Goal: Task Accomplishment & Management: Manage account settings

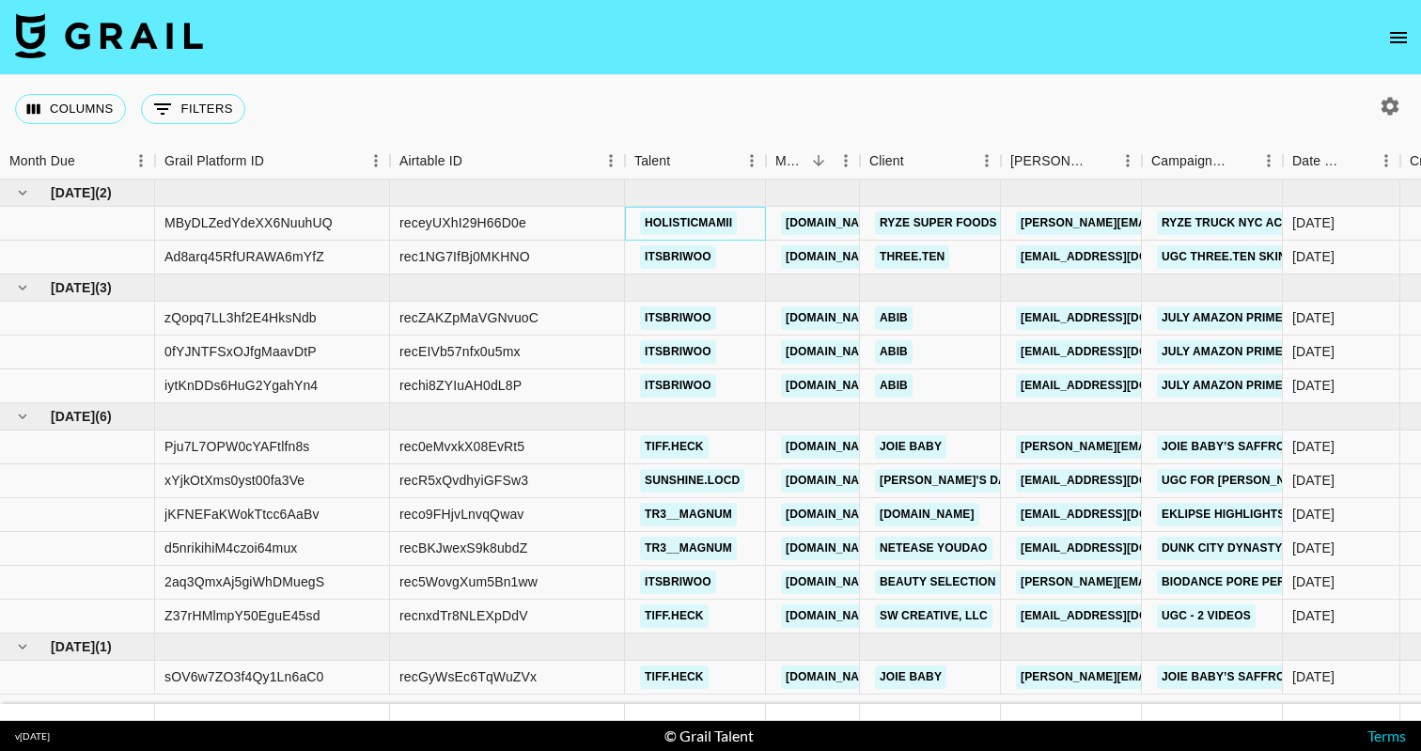
click at [665, 218] on link "holisticmamii" at bounding box center [688, 222] width 97 height 23
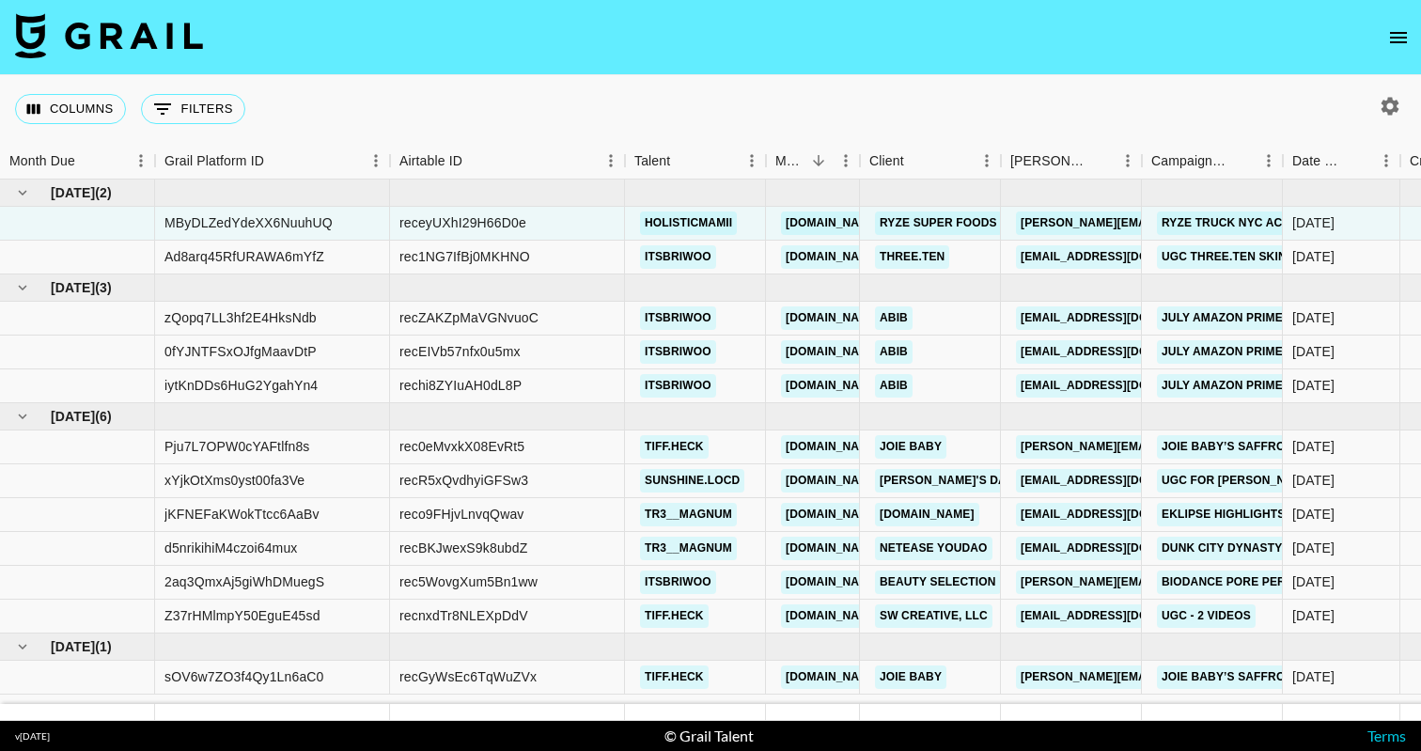
click at [1380, 23] on nav at bounding box center [710, 37] width 1421 height 75
click at [1387, 33] on icon "open drawer" at bounding box center [1398, 37] width 23 height 23
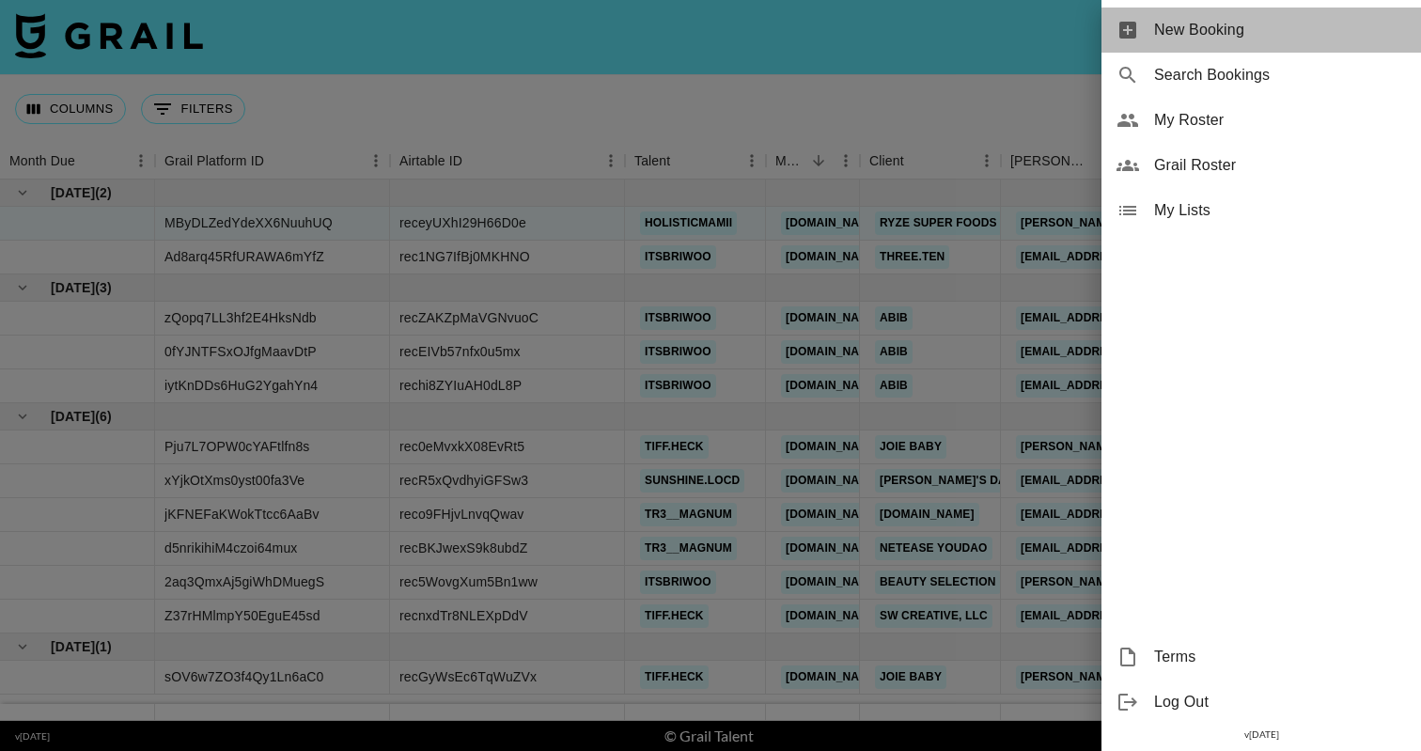
drag, startPoint x: 1327, startPoint y: 33, endPoint x: 1324, endPoint y: 89, distance: 56.5
click at [1325, 61] on ul "New Booking Search Bookings My Roster Grail Roster My Lists" at bounding box center [1261, 120] width 320 height 241
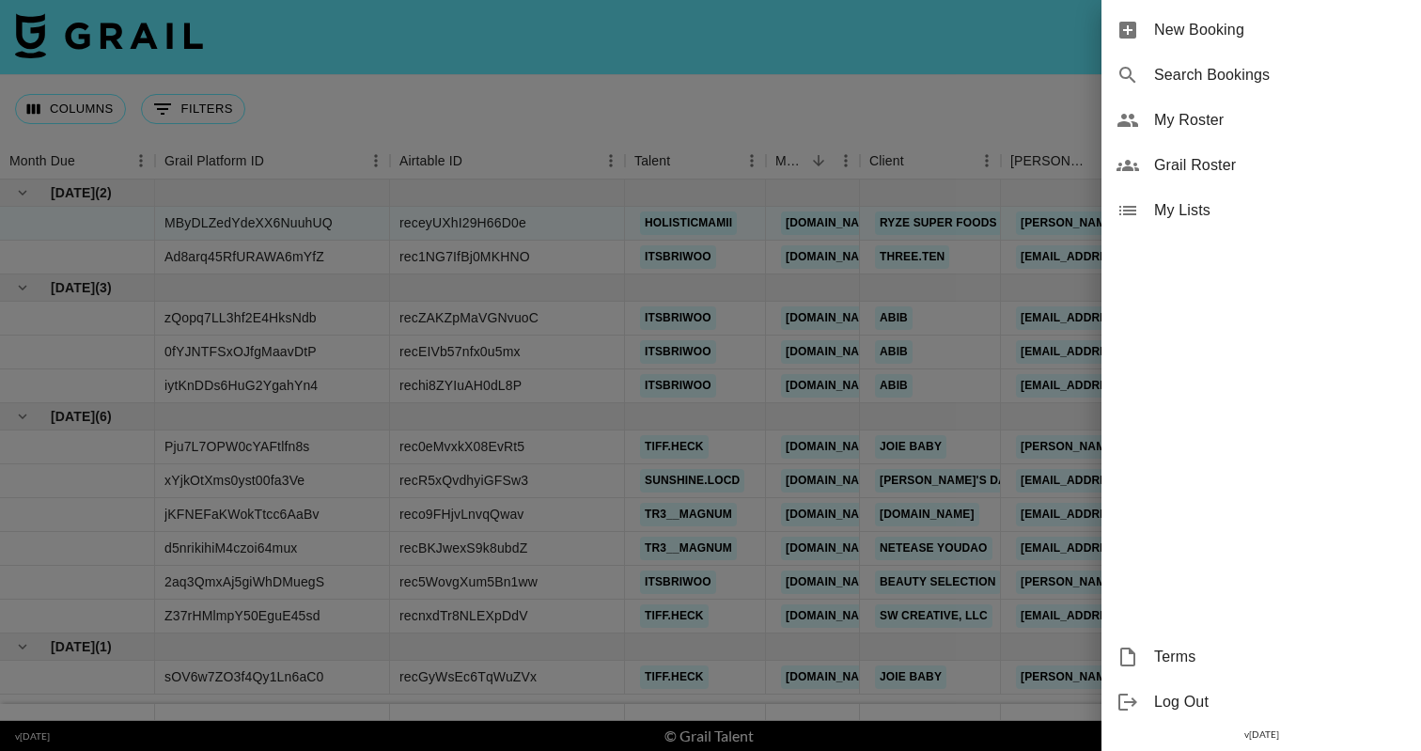
click at [1316, 123] on span "My Roster" at bounding box center [1280, 120] width 252 height 23
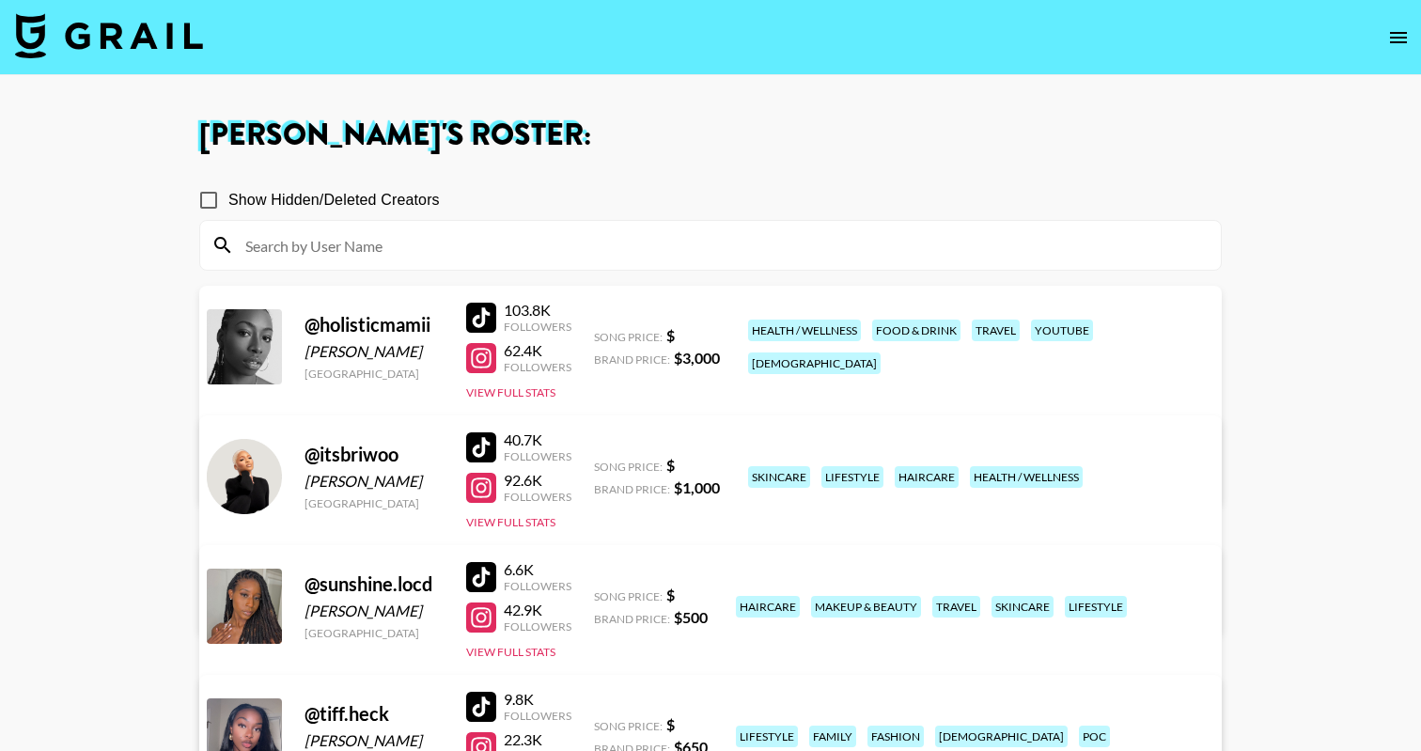
click at [346, 352] on div "[PERSON_NAME]" at bounding box center [374, 351] width 139 height 19
copy div "[PERSON_NAME]"
click at [1334, 303] on main "Autumn Green 's Roster: Show Hidden/Deleted Creators @ holisticmamii Arielle Je…" at bounding box center [710, 527] width 1421 height 904
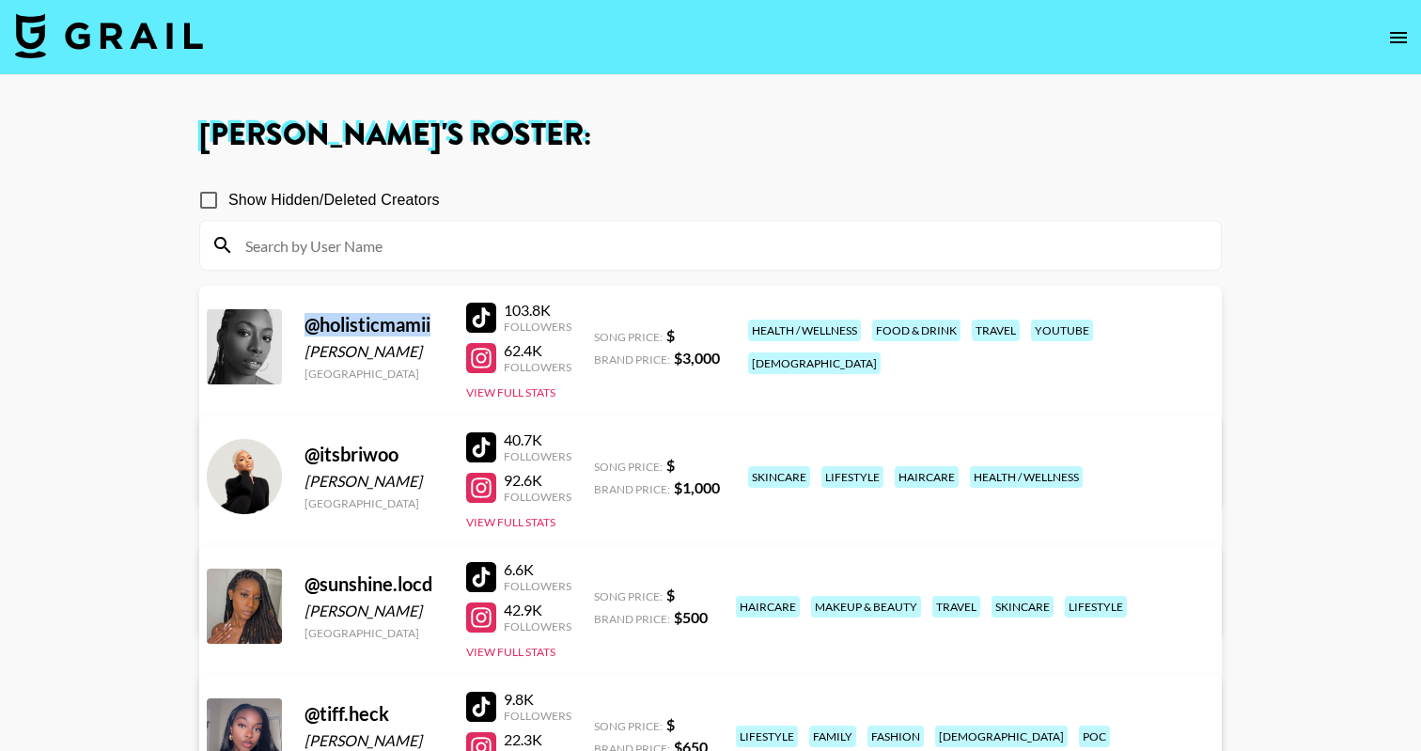
drag, startPoint x: 435, startPoint y: 329, endPoint x: 305, endPoint y: 329, distance: 130.6
click at [305, 329] on div "@ holisticmamii" at bounding box center [374, 324] width 139 height 23
copy div "@ holisticmamii"
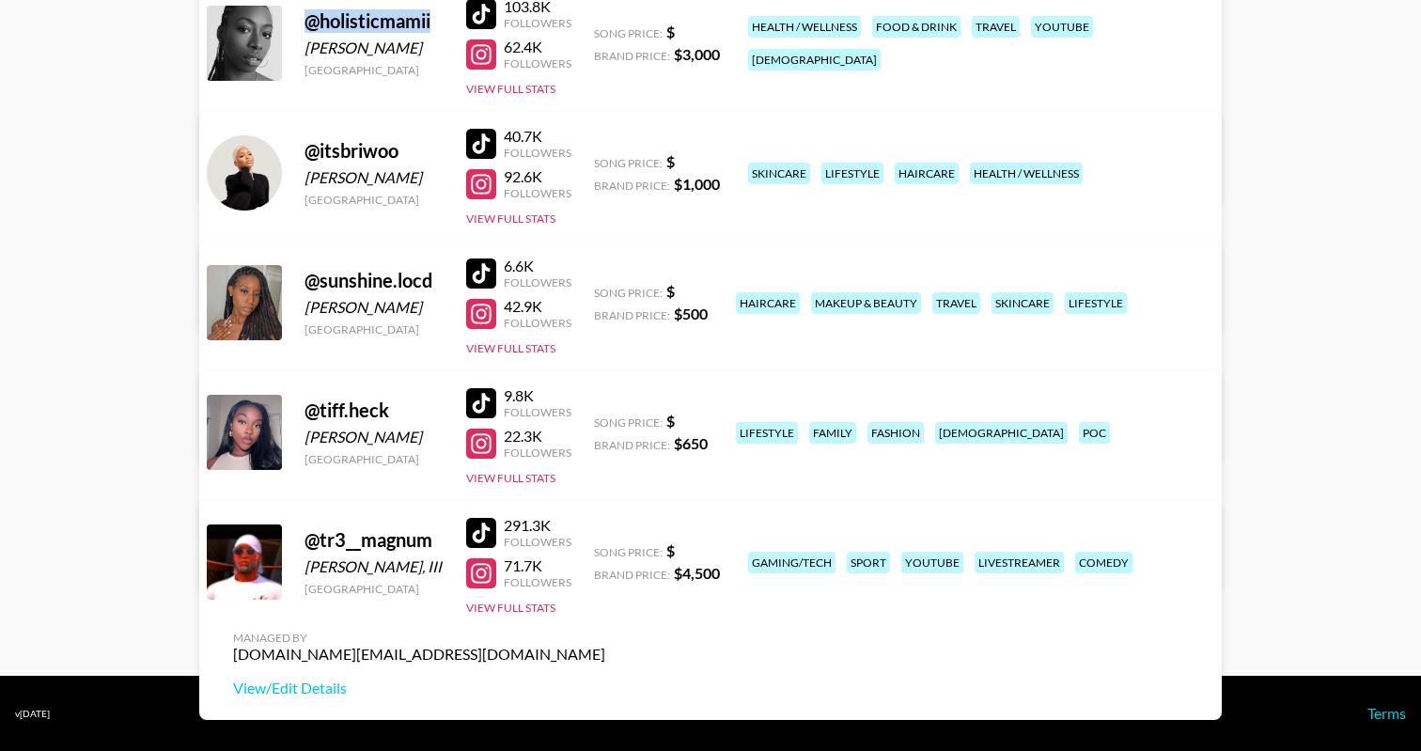
scroll to position [304, 0]
click at [605, 549] on link "View/Edit Details" at bounding box center [419, 558] width 372 height 19
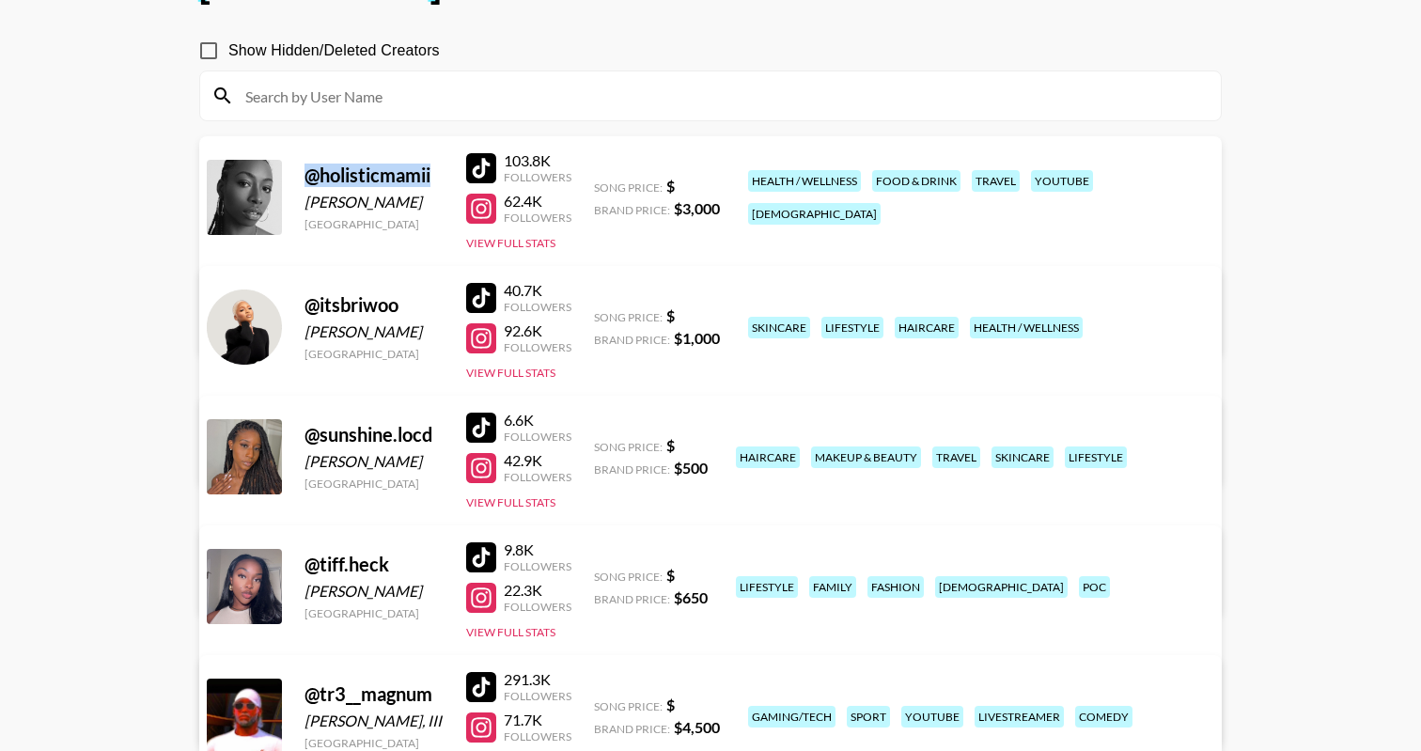
scroll to position [120, 0]
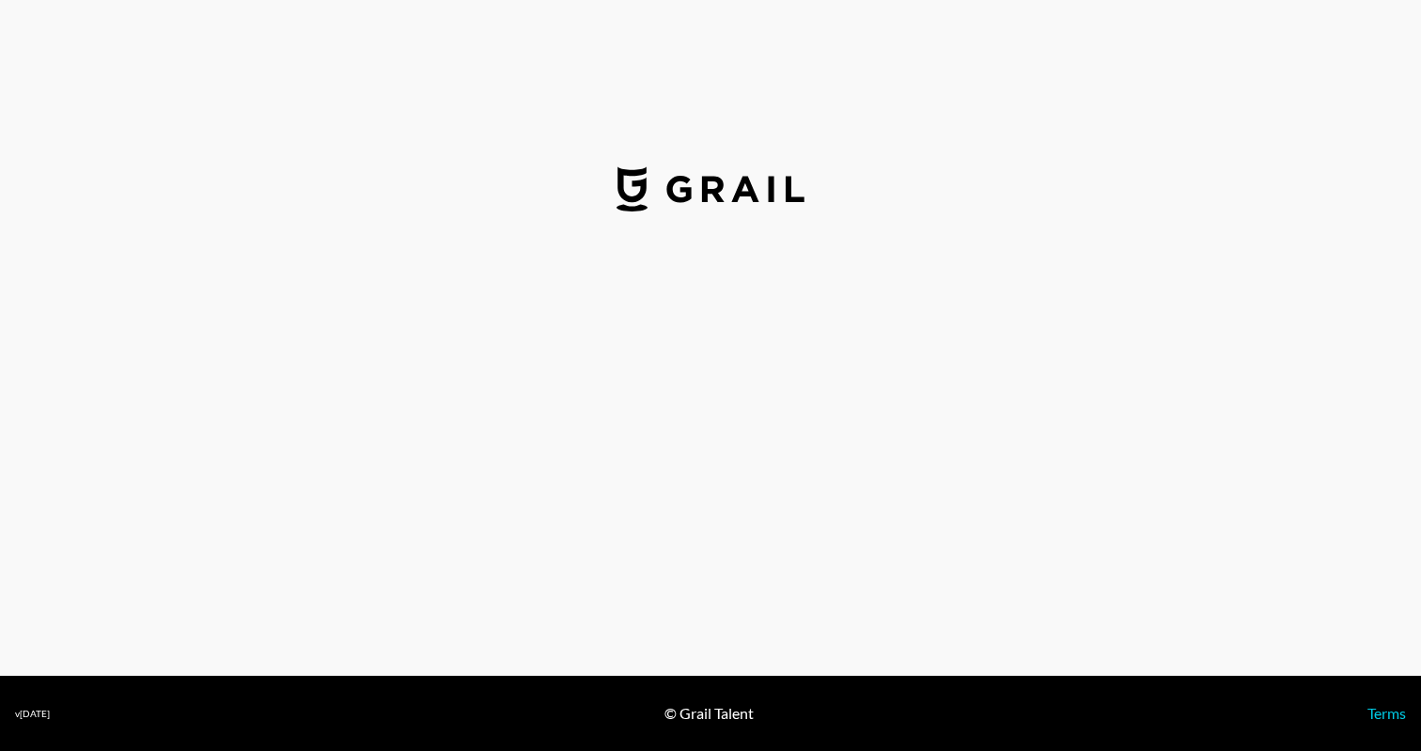
select select "USD"
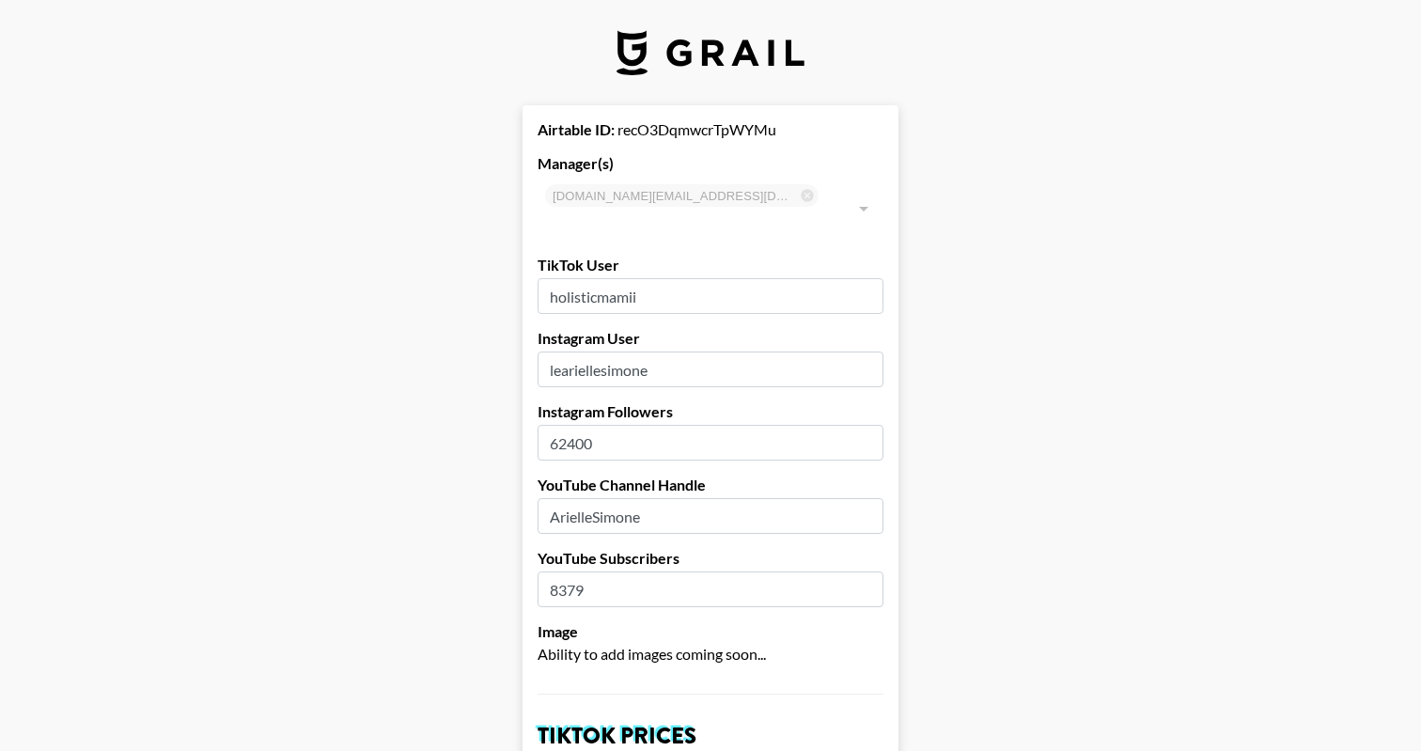
click at [664, 278] on input "holisticmamii" at bounding box center [711, 296] width 346 height 36
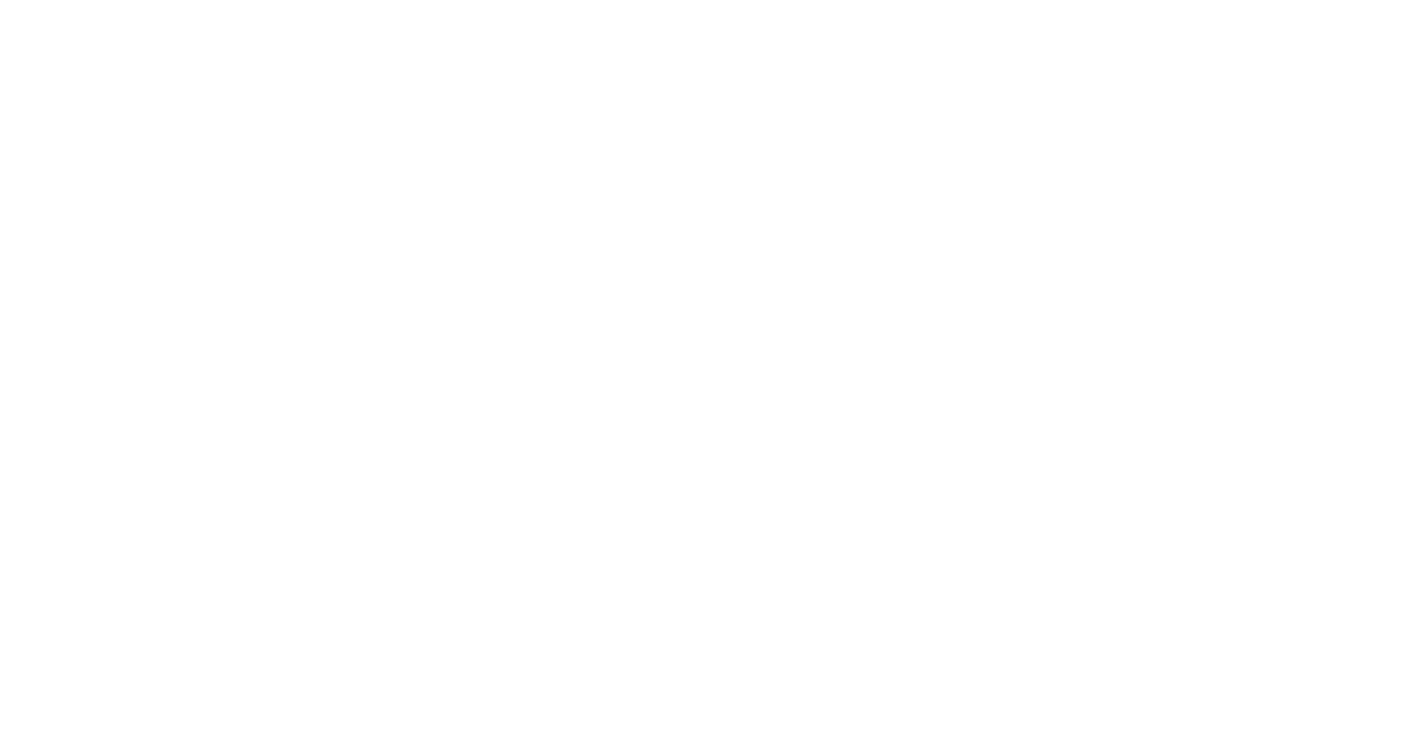
select select "USD"
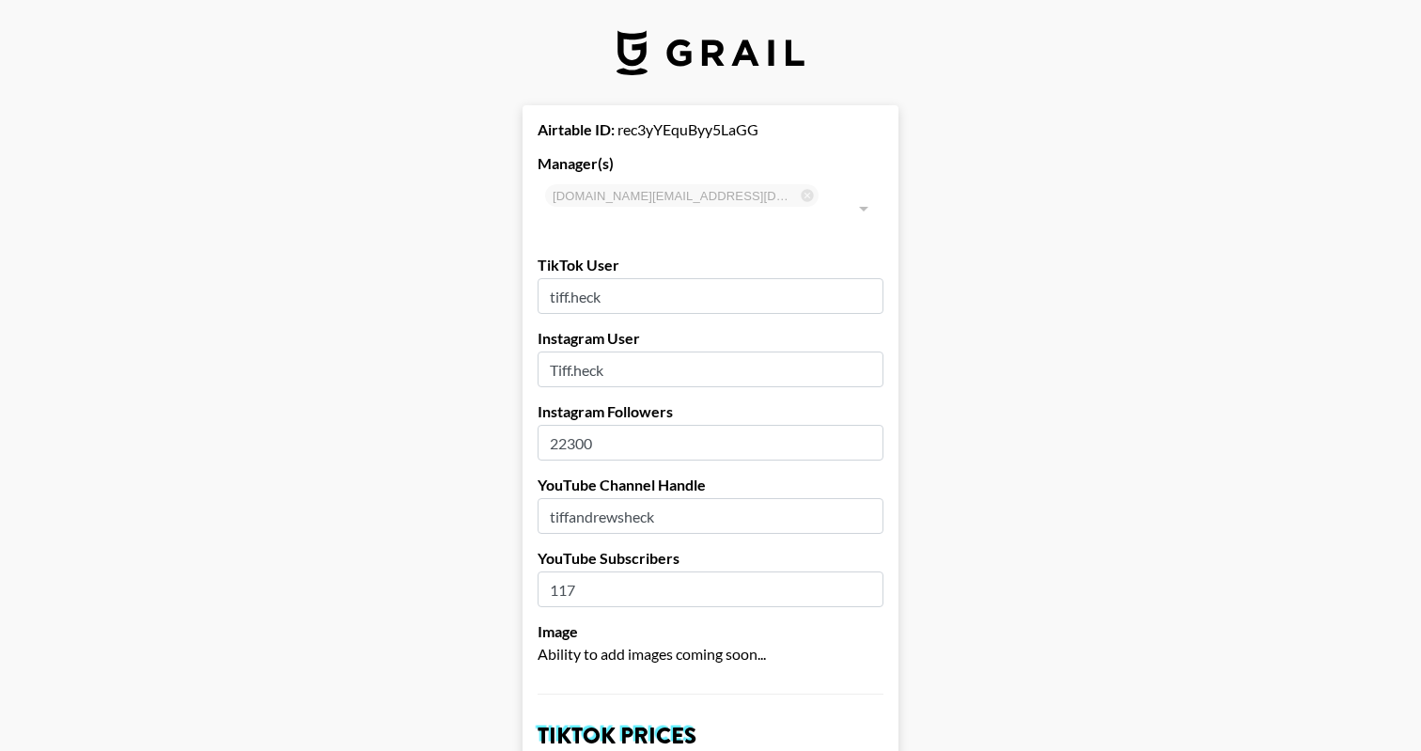
type input "[GEOGRAPHIC_DATA]"
click at [575, 425] on input "22300" at bounding box center [711, 443] width 346 height 36
type input "23600"
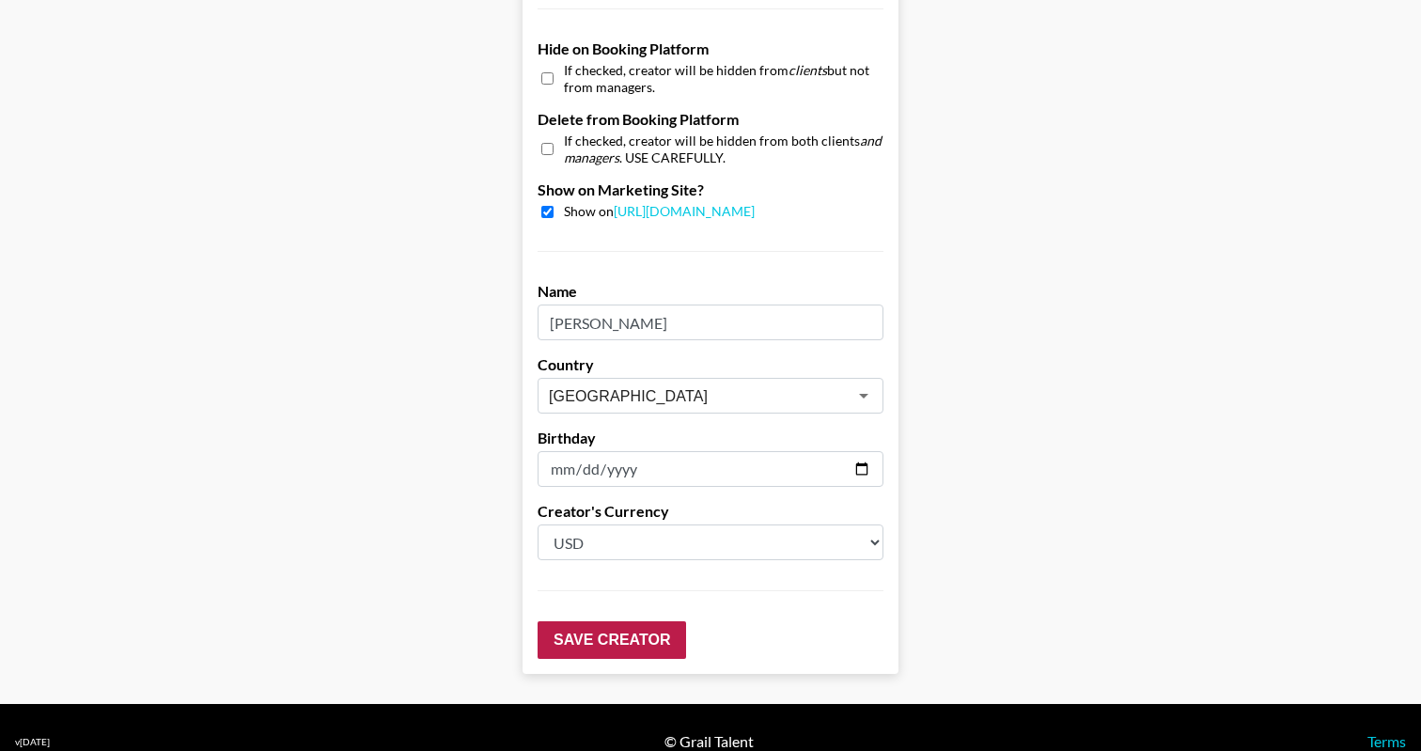
scroll to position [1796, 0]
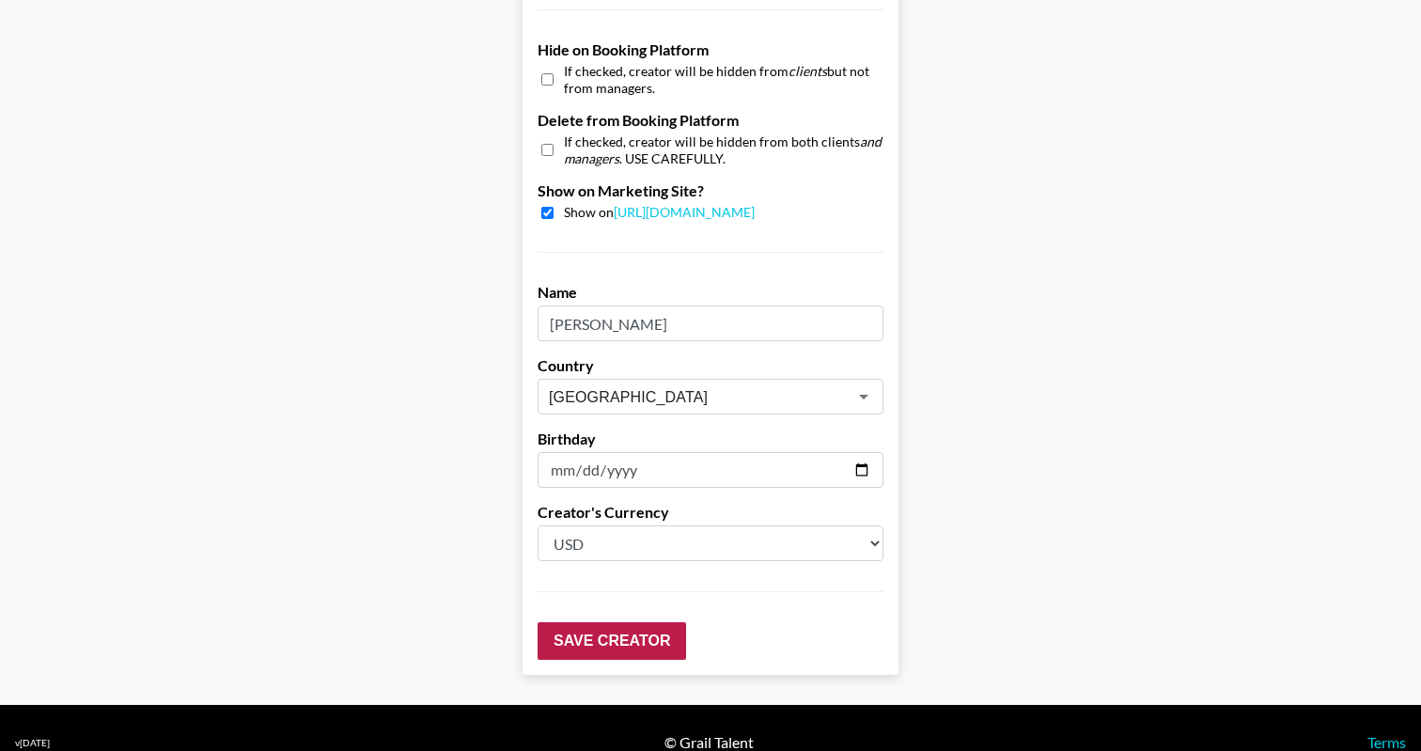
click at [644, 622] on input "Save Creator" at bounding box center [612, 641] width 148 height 38
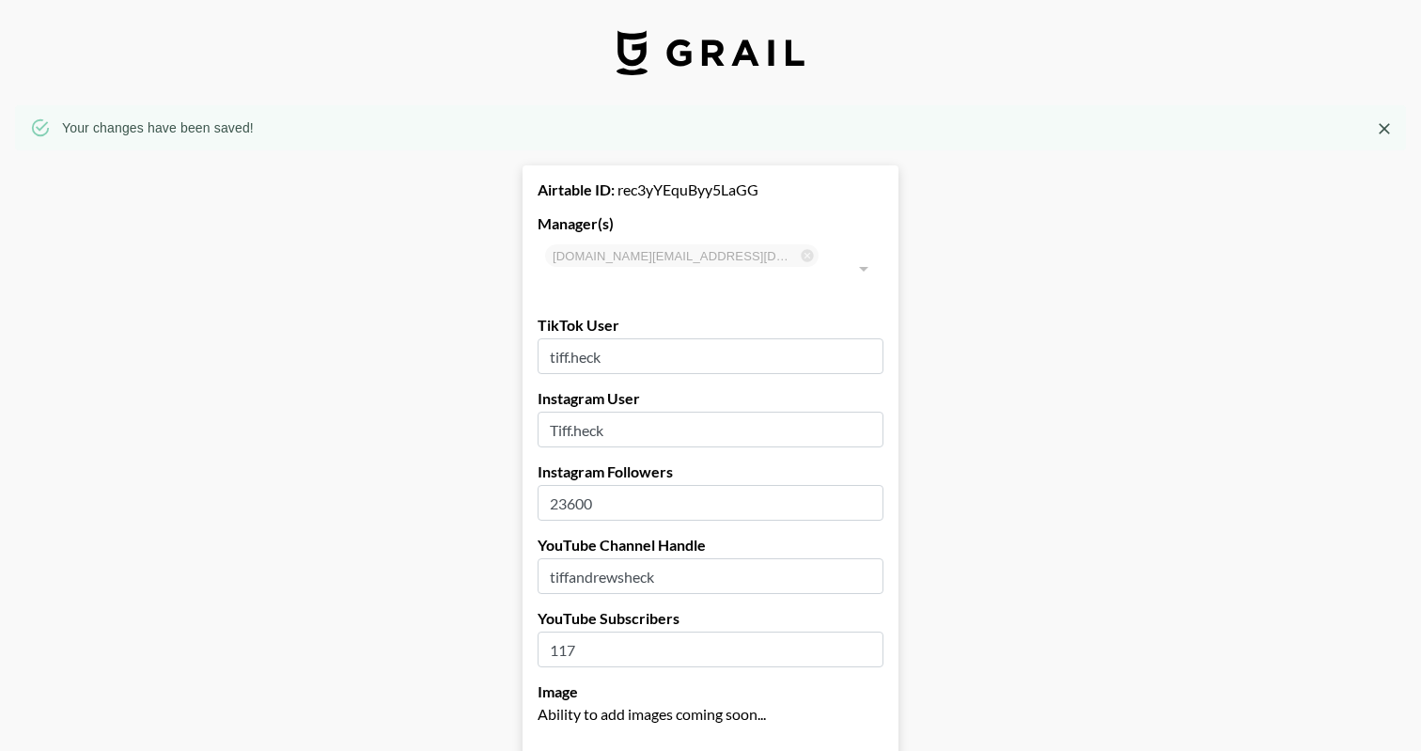
scroll to position [0, 0]
click at [649, 632] on input "117" at bounding box center [711, 650] width 346 height 36
type input "119"
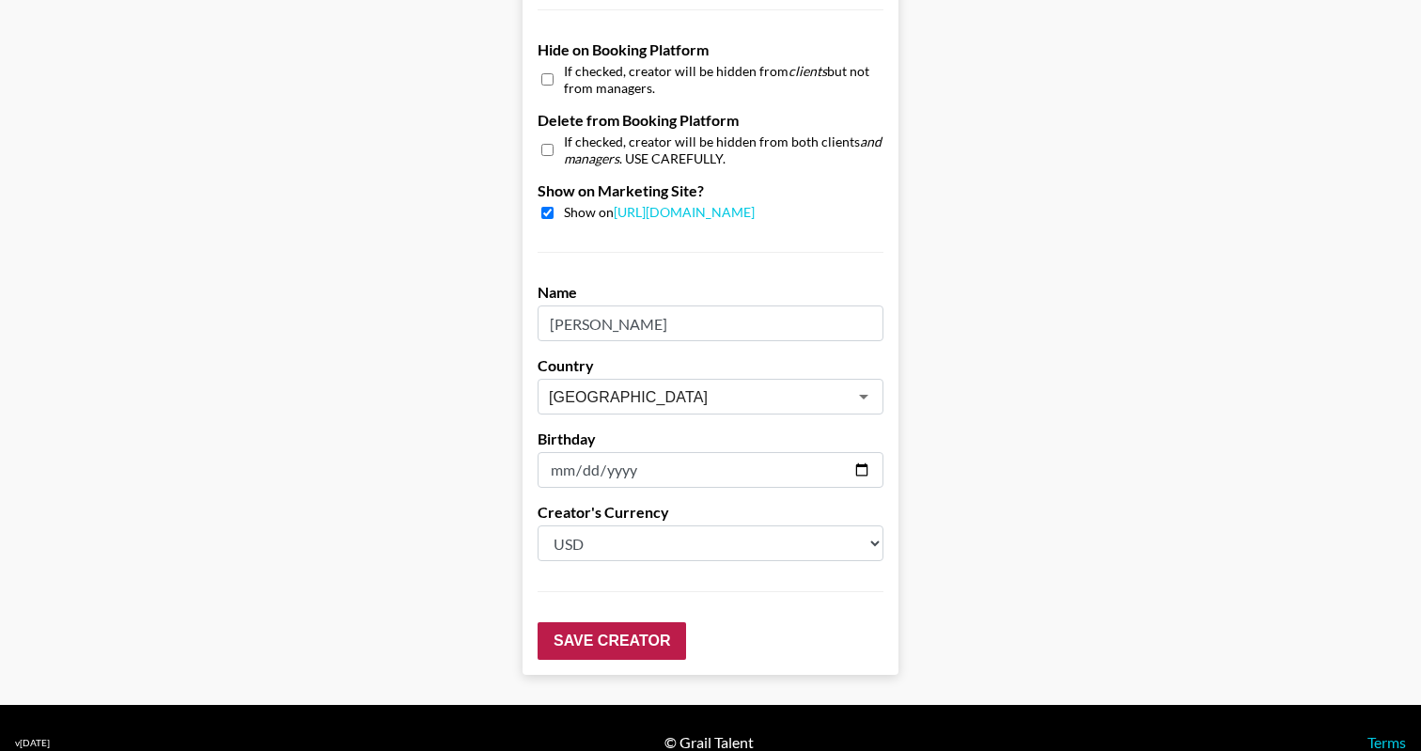
click at [648, 622] on input "Save Creator" at bounding box center [612, 641] width 148 height 38
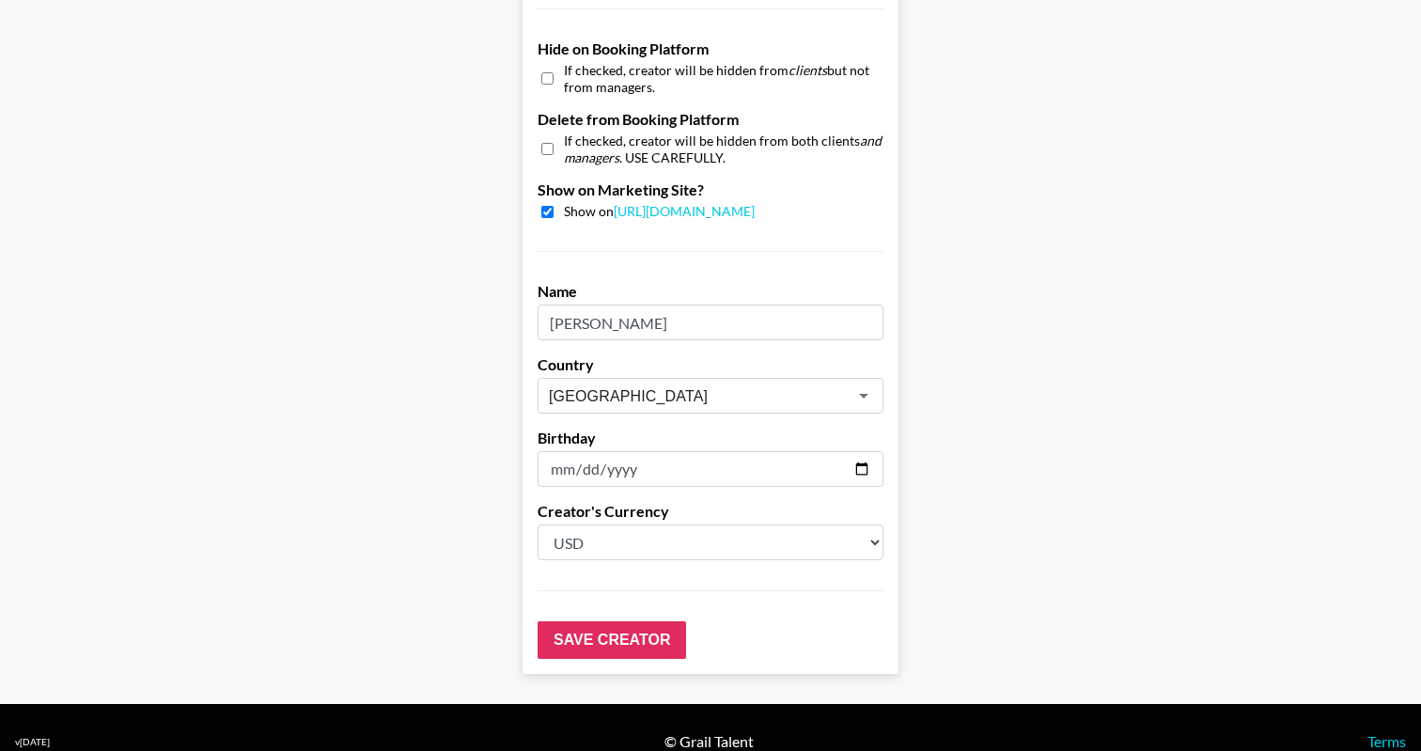
scroll to position [1856, 0]
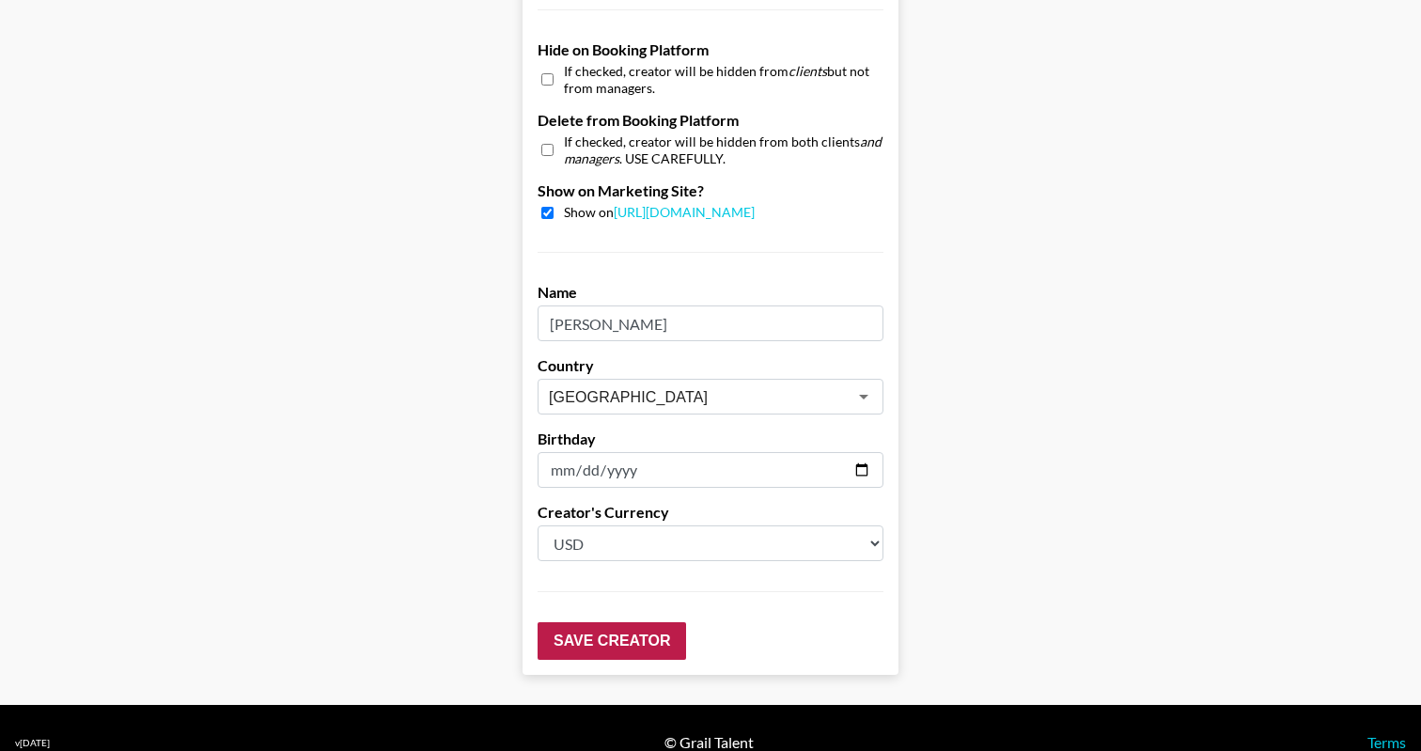
click at [623, 622] on input "Save Creator" at bounding box center [612, 641] width 148 height 38
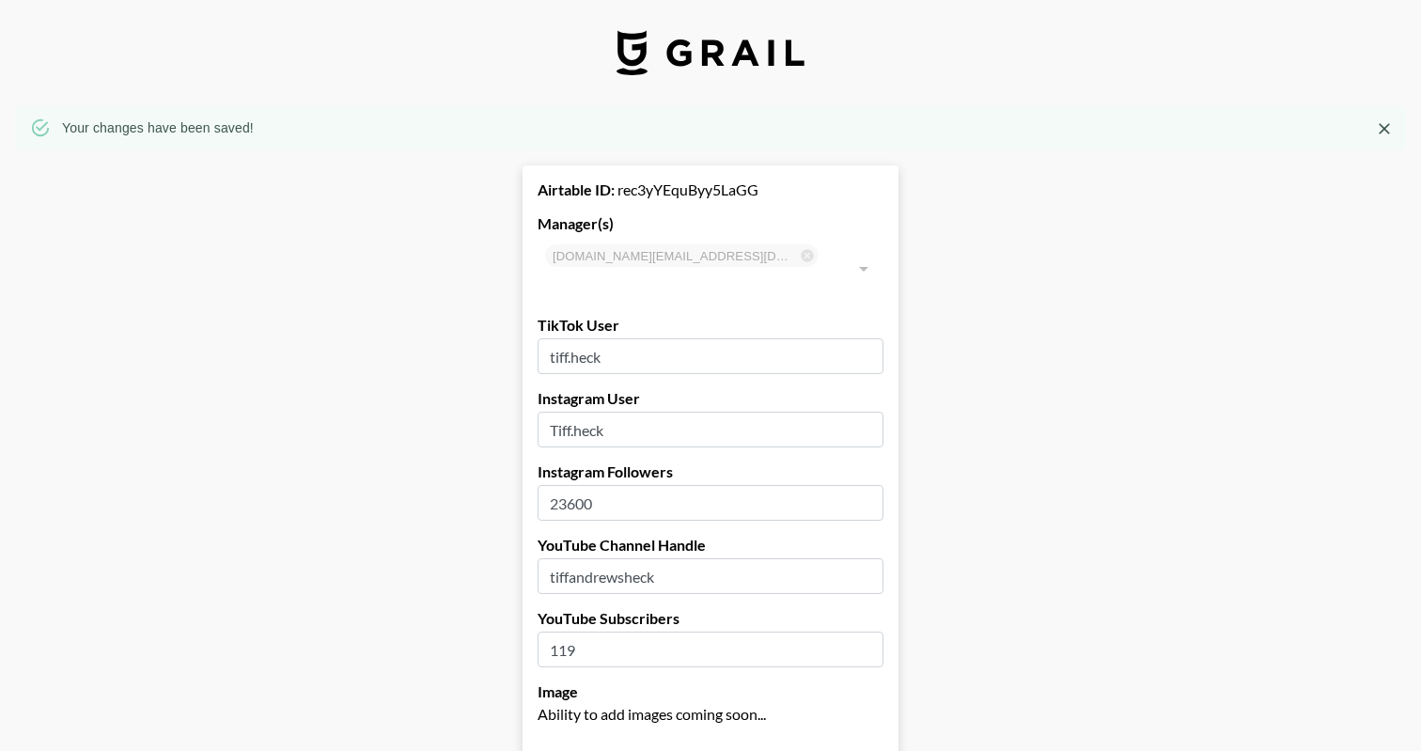
scroll to position [0, 0]
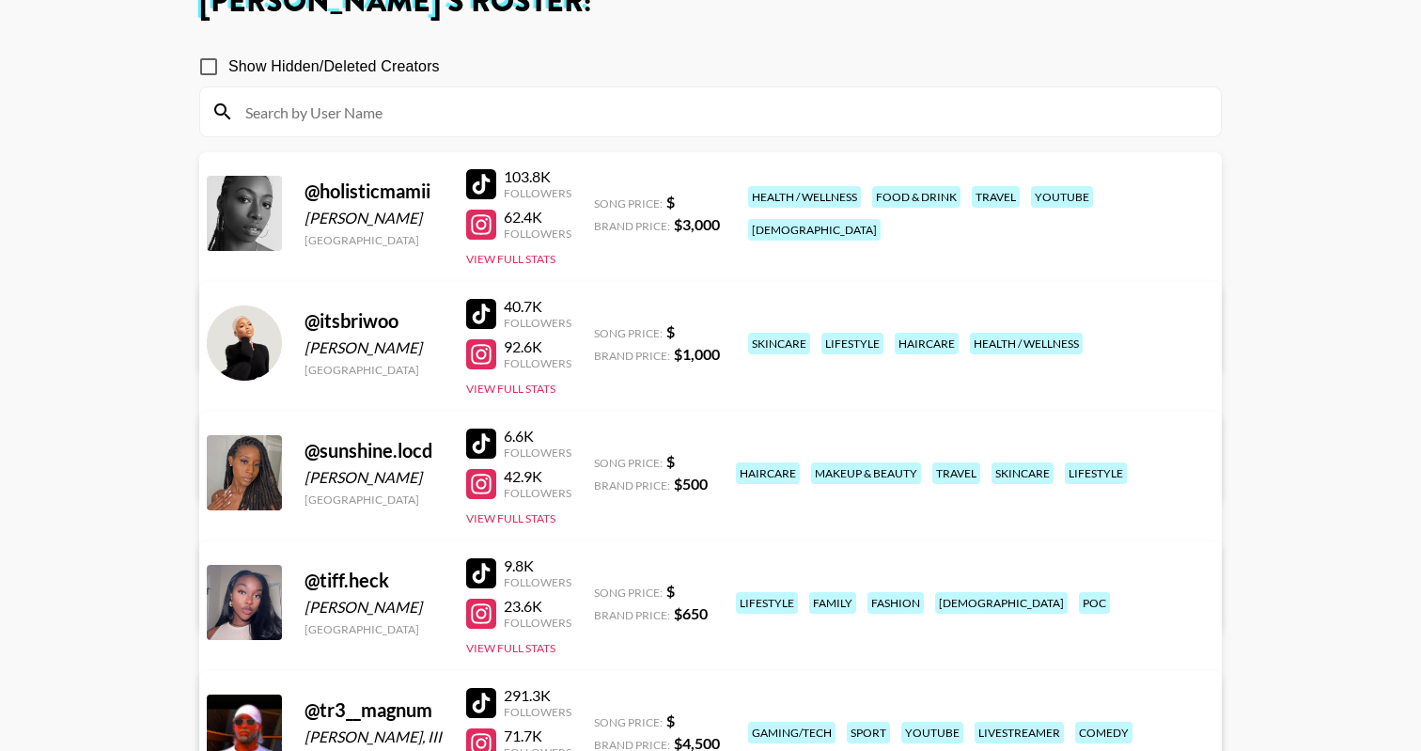
scroll to position [132, 0]
